Goal: Transaction & Acquisition: Purchase product/service

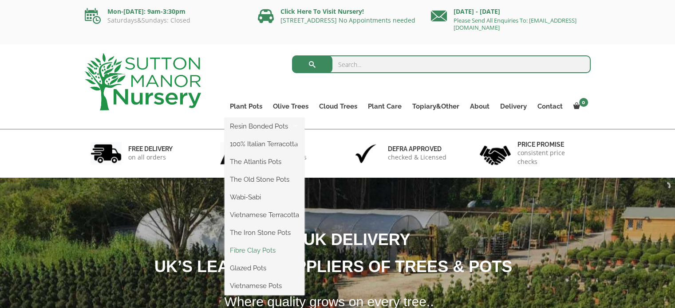
click at [254, 250] on link "Fibre Clay Pots" at bounding box center [264, 250] width 80 height 13
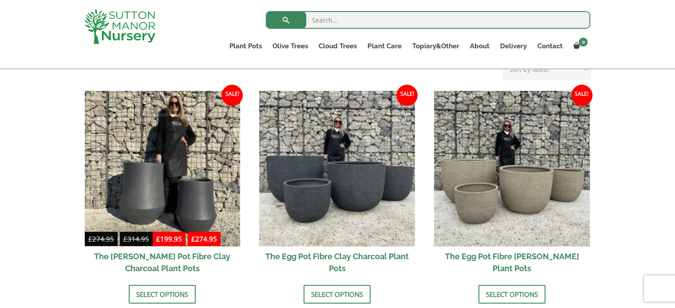
scroll to position [266, 0]
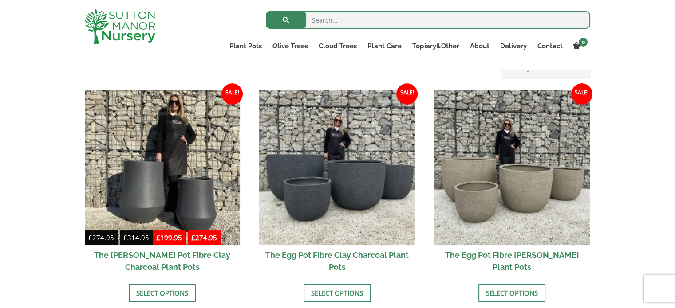
click at [519, 251] on h2 "The Egg Pot Fibre [PERSON_NAME] Plant Pots" at bounding box center [512, 261] width 156 height 32
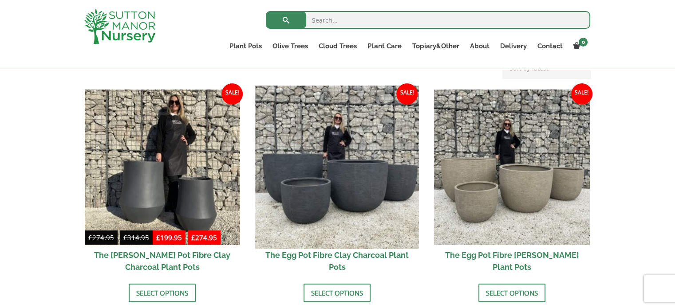
click at [319, 173] on img at bounding box center [336, 167] width 163 height 163
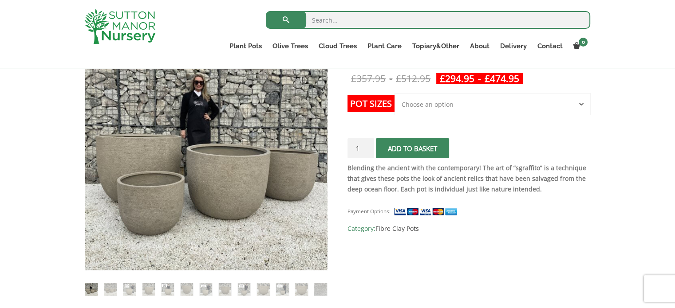
scroll to position [177, 0]
click at [409, 108] on select "Choose an option Click here to buy the 5th To Largest Pot In The Picture Click …" at bounding box center [492, 104] width 196 height 22
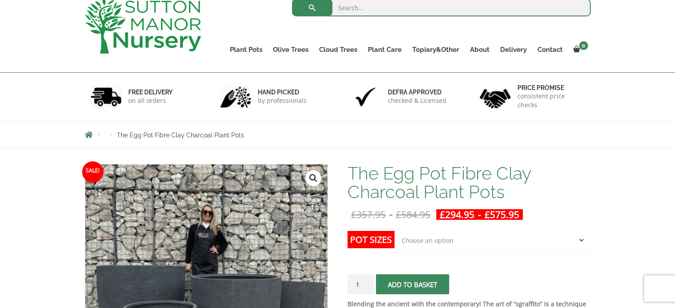
scroll to position [133, 0]
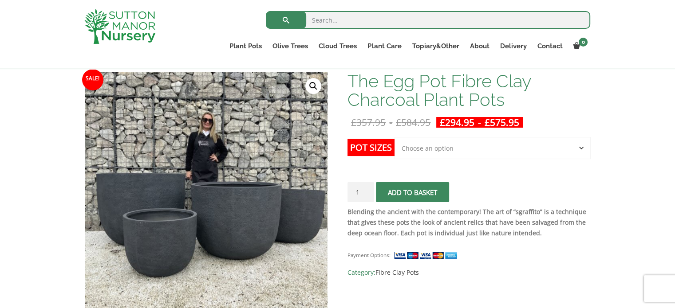
click at [404, 149] on select "Choose an option Click here to buy the 5th To Largest Pot In The Picture Click …" at bounding box center [492, 148] width 196 height 22
click at [394, 137] on select "Choose an option Click here to buy the 5th To Largest Pot In The Picture Click …" at bounding box center [492, 148] width 196 height 22
select select "Click here to buy the 3rd To Largest Pot In The Picture"
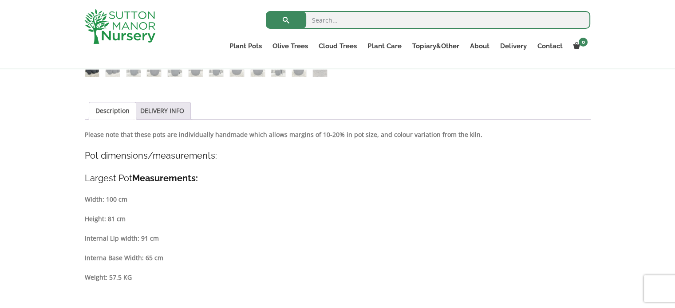
scroll to position [399, 0]
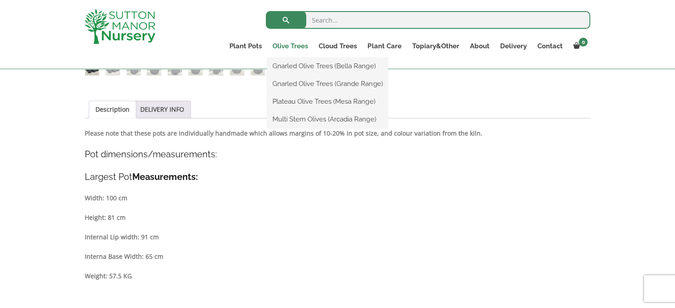
click at [285, 46] on link "Olive Trees" at bounding box center [290, 46] width 46 height 12
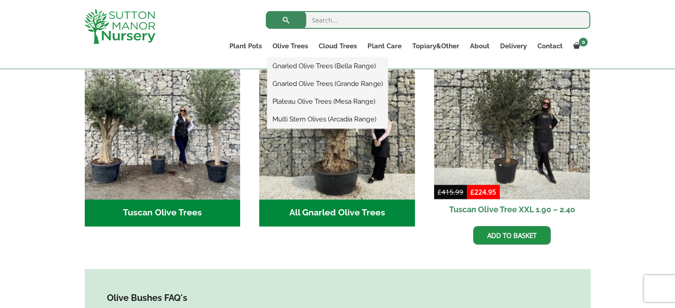
scroll to position [399, 0]
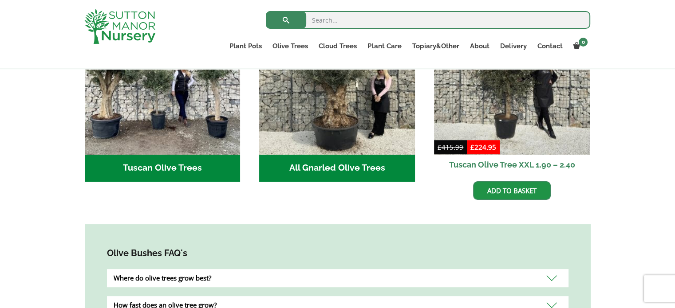
click at [495, 155] on h2 "Tuscan Olive Tree XXL 1.90 – 2.40" at bounding box center [512, 165] width 156 height 20
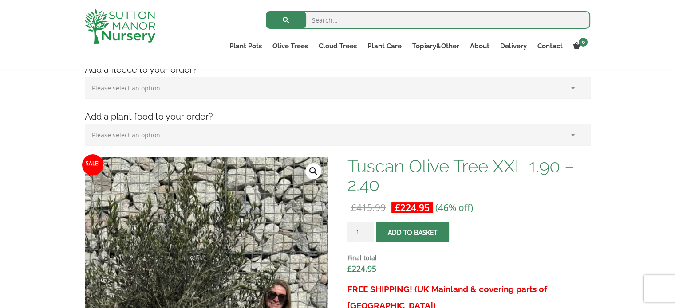
scroll to position [222, 0]
